Goal: Task Accomplishment & Management: Complete application form

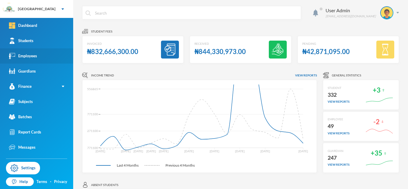
click at [38, 56] on link "Employees" at bounding box center [36, 55] width 73 height 15
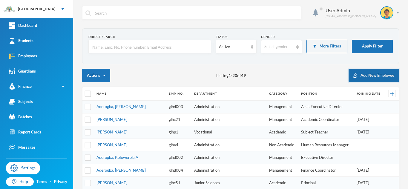
click at [376, 76] on button "Add New Employee" at bounding box center [374, 75] width 50 height 13
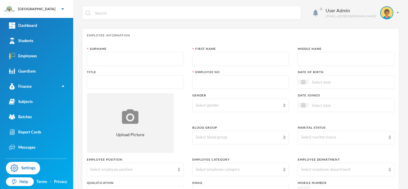
click at [107, 58] on input "text" at bounding box center [135, 58] width 90 height 13
type input "Olalekan"
type input "Ayomide"
type input "Q."
click at [118, 86] on input "text" at bounding box center [135, 82] width 90 height 13
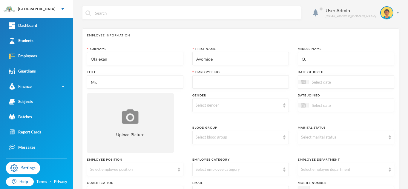
type input "Mr."
click at [217, 85] on input "text" at bounding box center [241, 82] width 90 height 13
type input "glh"
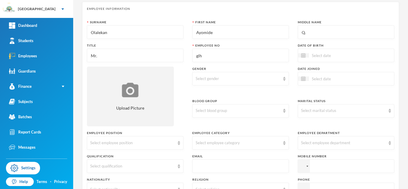
scroll to position [27, 0]
click at [318, 57] on input at bounding box center [334, 54] width 50 height 7
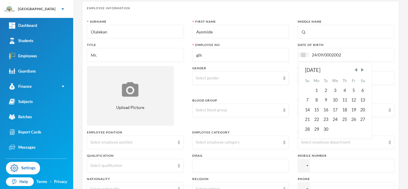
click at [332, 55] on input "24/09/0002002" at bounding box center [334, 54] width 50 height 7
type input "24/09/2002"
click at [268, 126] on div "Surname Olalekan First Name Ayomide Middle Name Q. Title Mr. Employee No glh Da…" at bounding box center [240, 141] width 307 height 245
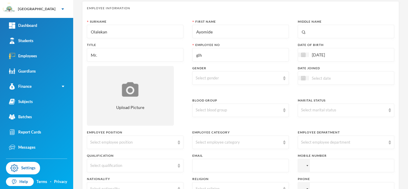
click at [318, 77] on input at bounding box center [334, 78] width 50 height 7
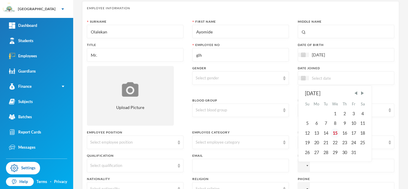
click at [336, 133] on div "15" at bounding box center [335, 133] width 10 height 10
type input "[DATE]"
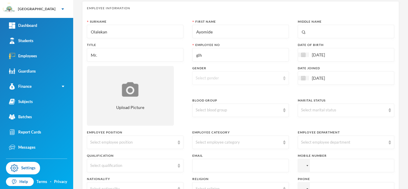
click at [262, 73] on div "Select gender" at bounding box center [240, 77] width 97 height 13
click at [203, 93] on span "Male" at bounding box center [219, 91] width 47 height 5
click at [224, 110] on div "Select blood group" at bounding box center [238, 110] width 85 height 6
click at [203, 86] on li "O+" at bounding box center [240, 87] width 97 height 10
click at [343, 106] on div "Select marital status" at bounding box center [346, 110] width 97 height 13
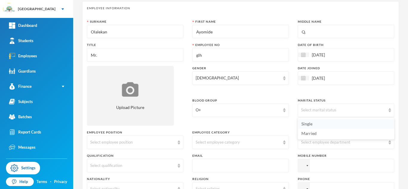
click at [312, 123] on span "Single" at bounding box center [306, 123] width 11 height 5
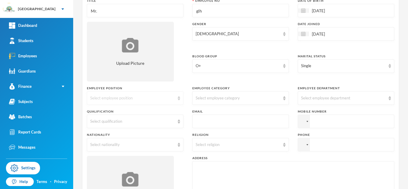
scroll to position [73, 0]
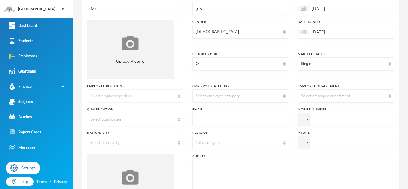
click at [165, 96] on div "Select employee position" at bounding box center [132, 96] width 85 height 6
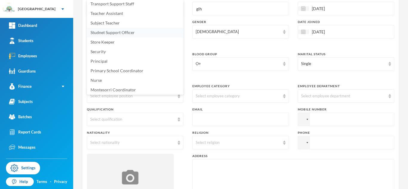
scroll to position [0, 0]
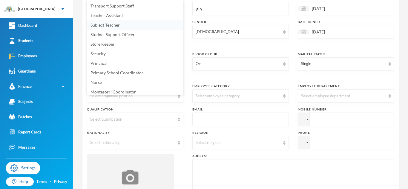
click at [116, 25] on span "Subject Teacher" at bounding box center [105, 24] width 29 height 5
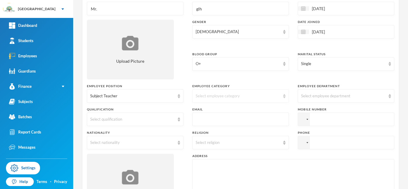
click at [272, 99] on div "Select employee category" at bounding box center [240, 95] width 97 height 13
click at [213, 137] on span "Academic" at bounding box center [205, 138] width 19 height 5
click at [333, 93] on div "Select employee department" at bounding box center [343, 96] width 85 height 6
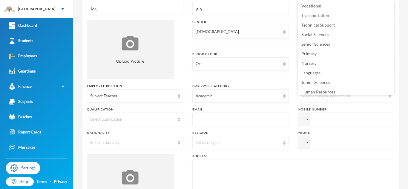
scroll to position [2, 0]
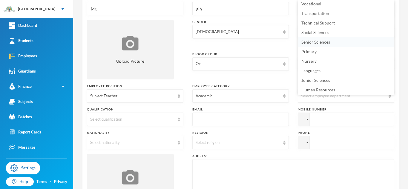
click at [317, 42] on span "Senior Sciences" at bounding box center [315, 41] width 29 height 5
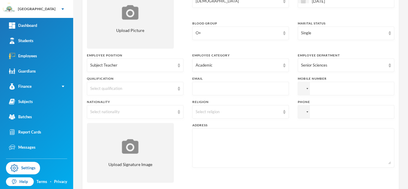
scroll to position [107, 0]
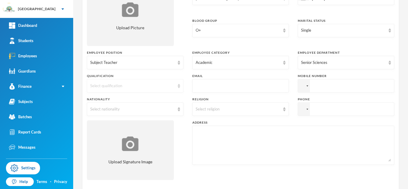
click at [130, 86] on div "Select qualification" at bounding box center [132, 86] width 85 height 6
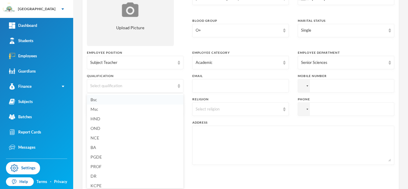
click at [95, 102] on span "Bsc" at bounding box center [94, 99] width 7 height 5
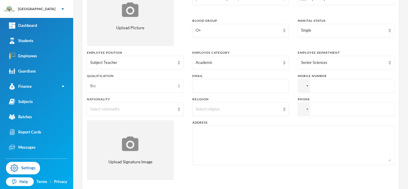
click at [176, 88] on div "Bsc" at bounding box center [135, 85] width 97 height 13
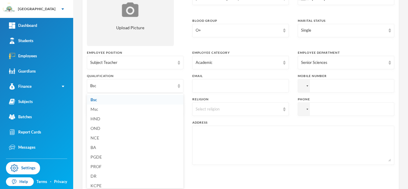
click at [185, 79] on div "Surname Olalekan First Name Ayomide Middle Name Q. Title Mr. Employee No glh Da…" at bounding box center [240, 62] width 307 height 245
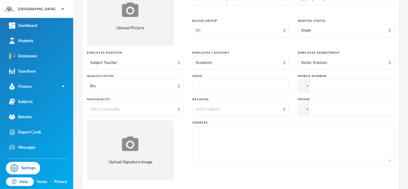
click at [217, 86] on input "text" at bounding box center [241, 85] width 90 height 13
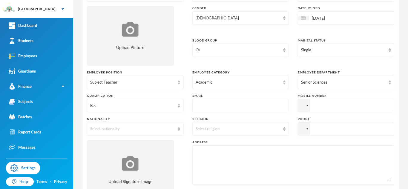
scroll to position [88, 0]
type input "olalekan.ayomide@greenlandhall.org"
click at [322, 108] on input "tel" at bounding box center [346, 105] width 97 height 13
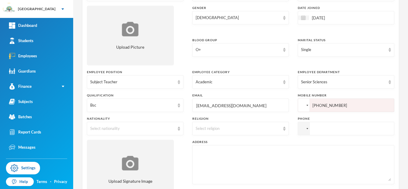
click at [307, 107] on div at bounding box center [303, 105] width 11 height 13
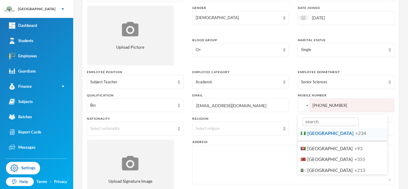
click at [313, 133] on span "Nigeria" at bounding box center [330, 133] width 46 height 5
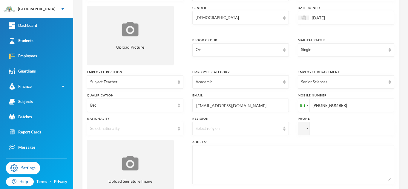
click at [325, 105] on input "+23409063643493" at bounding box center [346, 105] width 97 height 13
type input "+2349063643493"
click at [149, 125] on div "Select nationality" at bounding box center [135, 128] width 97 height 13
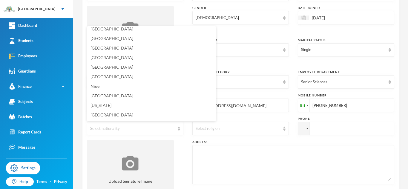
scroll to position [1479, 0]
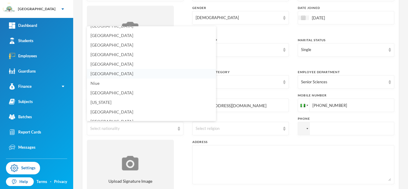
click at [101, 75] on span "Nigeria" at bounding box center [112, 73] width 43 height 5
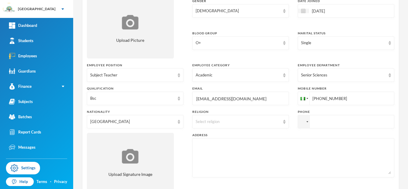
scroll to position [96, 0]
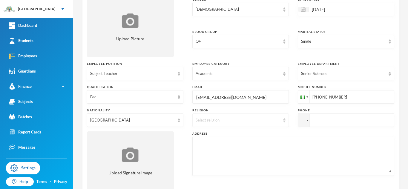
click at [275, 120] on div "Select religion" at bounding box center [238, 120] width 85 height 6
click at [209, 137] on li "Christianity" at bounding box center [240, 134] width 97 height 10
click at [316, 121] on input "tel" at bounding box center [346, 120] width 97 height 13
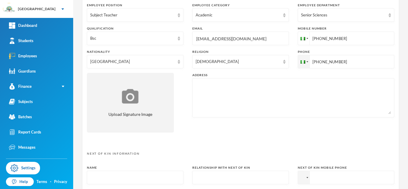
scroll to position [158, 0]
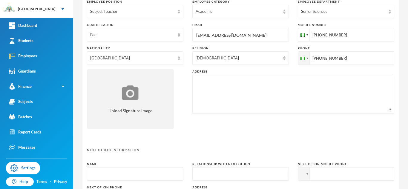
type input "+2348159004979"
click at [221, 81] on textarea at bounding box center [293, 94] width 195 height 33
click at [197, 82] on textarea "Itunla, Awa Ijebu. Ogun State." at bounding box center [293, 94] width 195 height 33
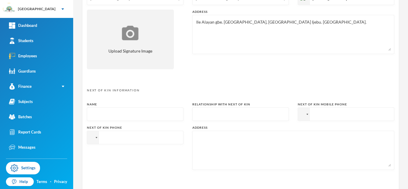
scroll to position [220, 0]
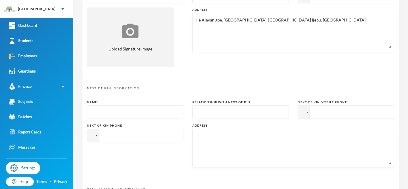
type textarea "Ile Alayan gbe. Itunla, Awa Ijebu. Ogun State."
click at [137, 113] on input "text" at bounding box center [135, 112] width 90 height 13
type input "MIss Dzmilola Olaken"
click at [215, 114] on input "text" at bounding box center [241, 112] width 90 height 13
type input "Sibling"
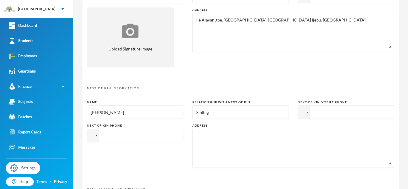
click at [333, 115] on input "tel" at bounding box center [346, 111] width 97 height 13
type input "+234"
click at [250, 19] on textarea "Ile Alayan gbe. Itunla, Awa Ijebu. Ogun State." at bounding box center [293, 32] width 195 height 33
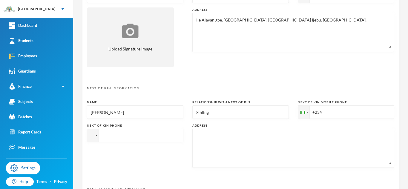
click at [235, 140] on textarea at bounding box center [293, 148] width 195 height 33
paste textarea "Ile Alayan gbe. Itunla, Awa Ijebu. Ogun State."
type textarea "Ile Alayan gbe. Itunla, Awa Ijebu. Ogun State. 0"
click at [339, 113] on input "+234" at bounding box center [346, 111] width 97 height 13
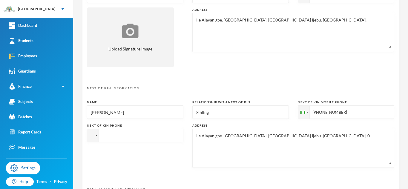
type input "+2347036823591"
click at [291, 141] on textarea "Ile Alayan gbe. Itunla, Awa Ijebu. Ogun State. 0" at bounding box center [293, 148] width 195 height 33
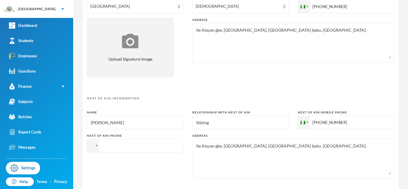
scroll to position [311, 0]
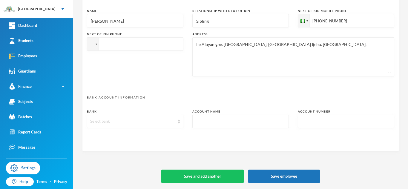
type textarea "Ile Alayan gbe. Itunla, Awa Ijebu. Ogun State."
click at [129, 121] on div "Select bank" at bounding box center [132, 122] width 85 height 6
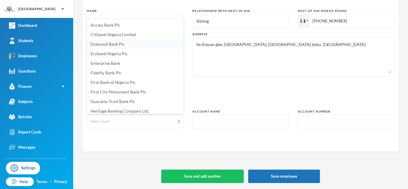
scroll to position [2, 0]
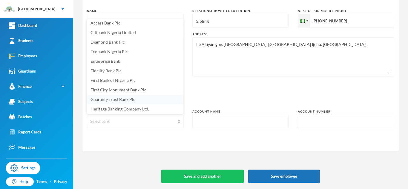
click at [121, 99] on span "Guaranty Trust Bank Plc" at bounding box center [113, 99] width 45 height 5
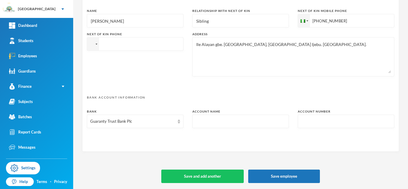
click at [228, 122] on input "text" at bounding box center [241, 121] width 90 height 13
type input "Olalekan Ayomde Quadri"
click at [328, 123] on input "text" at bounding box center [346, 121] width 90 height 13
type input "0"
click at [310, 122] on input "053976338" at bounding box center [346, 121] width 90 height 13
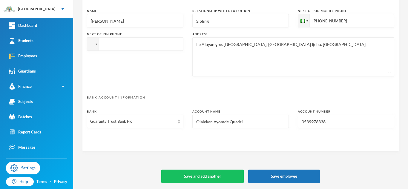
type input "0539976338"
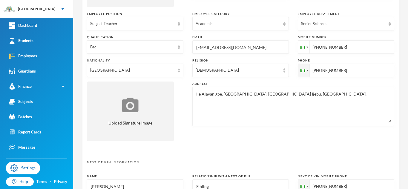
scroll to position [0, 0]
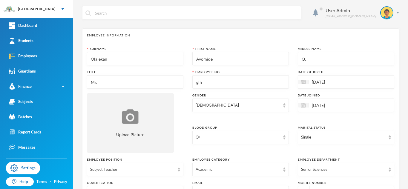
click at [210, 83] on input "glh" at bounding box center [241, 82] width 90 height 13
type input "glh24cs38"
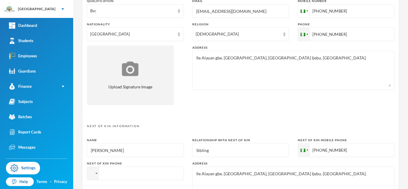
scroll to position [311, 0]
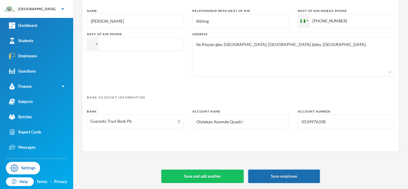
click at [287, 176] on button "Save employee" at bounding box center [284, 176] width 72 height 13
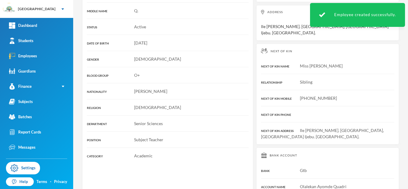
scroll to position [160, 0]
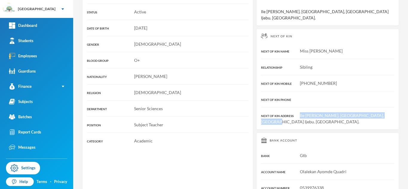
drag, startPoint x: 300, startPoint y: 108, endPoint x: 390, endPoint y: 117, distance: 89.8
click at [390, 117] on div "Employee Profile TITLE Mr. LAST NAME Olalekan FIRST NAME Ayomide MIDDLE NAME Q.…" at bounding box center [240, 61] width 317 height 270
copy span "Ile Alayan Gbe. Itunla, Awa Ijebu. Ogun State."
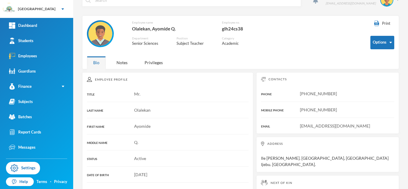
scroll to position [12, 0]
drag, startPoint x: 221, startPoint y: 29, endPoint x: 246, endPoint y: 31, distance: 24.5
click at [246, 31] on div "Employee name Olalekan, Ayomide Q. Employee no. glh24cs38 Department Senior Sci…" at bounding box center [176, 37] width 179 height 33
copy div "glh24cs38"
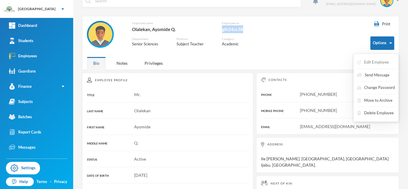
click at [380, 62] on button "Edit Employee" at bounding box center [373, 62] width 33 height 11
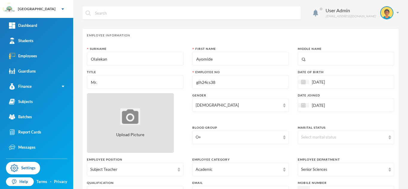
click at [126, 129] on div "Upload Picture" at bounding box center [130, 123] width 87 height 60
type input "C:\fakepath\155225.jpeg"
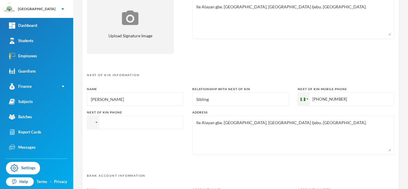
scroll to position [311, 0]
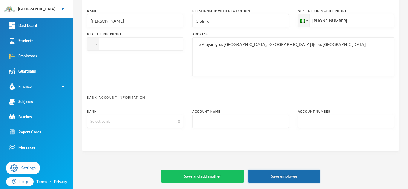
click at [286, 178] on button "Save employee" at bounding box center [284, 176] width 72 height 13
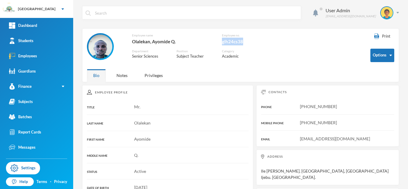
drag, startPoint x: 222, startPoint y: 43, endPoint x: 242, endPoint y: 42, distance: 20.1
click at [242, 42] on div "glh24cs38" at bounding box center [244, 42] width 44 height 8
copy div "glh24cs38"
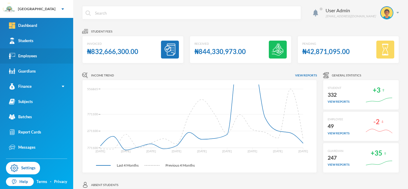
click at [45, 55] on link "Employees" at bounding box center [36, 55] width 73 height 15
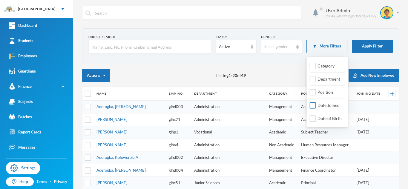
click at [313, 105] on input "Date Joined" at bounding box center [313, 105] width 6 height 6
checkbox input "true"
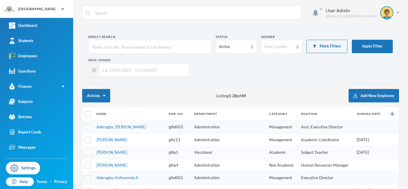
click at [105, 70] on input "text" at bounding box center [142, 69] width 86 height 13
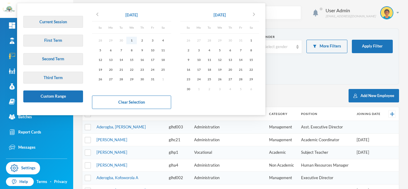
click at [132, 42] on div "1" at bounding box center [131, 40] width 10 height 7
click at [155, 82] on div "31" at bounding box center [152, 79] width 10 height 7
type input "01/10/2025 - 31/10/2025"
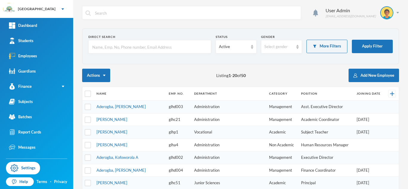
click at [146, 47] on input "text" at bounding box center [150, 46] width 116 height 13
type input "ayomide"
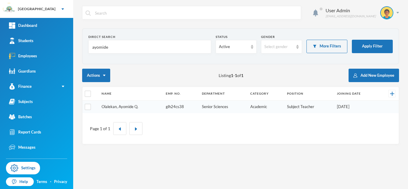
click at [130, 106] on link "Olalekan, Ayomide Q." at bounding box center [120, 106] width 37 height 5
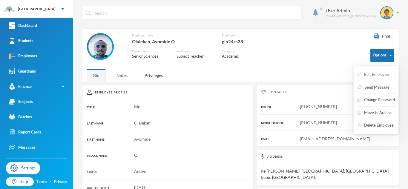
click at [372, 75] on button "Edit Employee" at bounding box center [373, 74] width 33 height 11
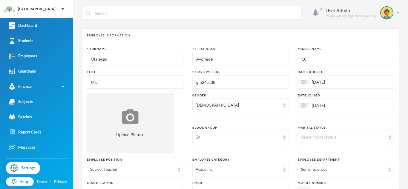
click at [206, 83] on input "glh24cs38" at bounding box center [241, 82] width 90 height 13
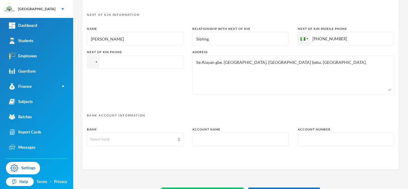
scroll to position [311, 0]
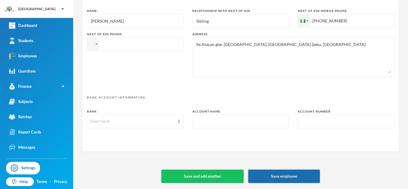
type input "glh25cs38"
click at [278, 177] on button "Save employee" at bounding box center [284, 176] width 72 height 13
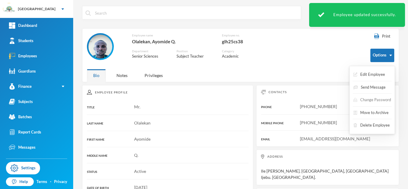
click at [371, 100] on button "Change Password" at bounding box center [372, 100] width 39 height 11
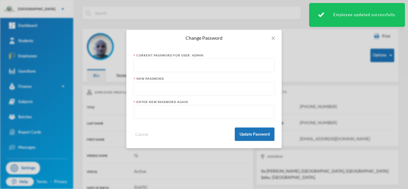
click at [207, 67] on input "text" at bounding box center [204, 65] width 134 height 13
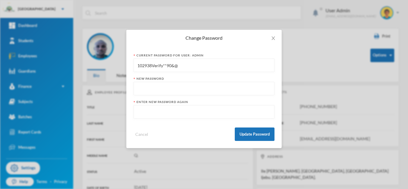
type input "102938Verify**90&@"
click at [195, 85] on input "text" at bounding box center [204, 88] width 134 height 13
paste input "Hello Omonike, Welcome to the Greenland Hall community! We're pleased to provid…"
type input "Hello Omonike, Welcome to the Greenland Hall community! We're pleased to provid…"
type input "glh25cs38123"
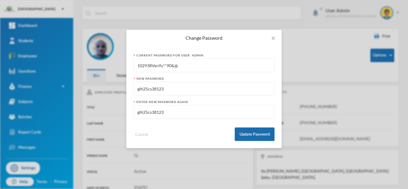
type input "glh25cs38123"
click at [254, 133] on button "Update Password" at bounding box center [255, 134] width 40 height 13
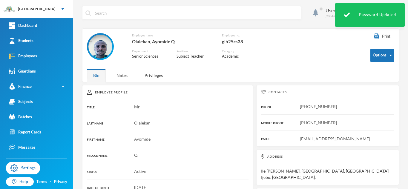
click at [238, 42] on div "glh25cs38" at bounding box center [244, 42] width 44 height 8
